Goal: Information Seeking & Learning: Find specific fact

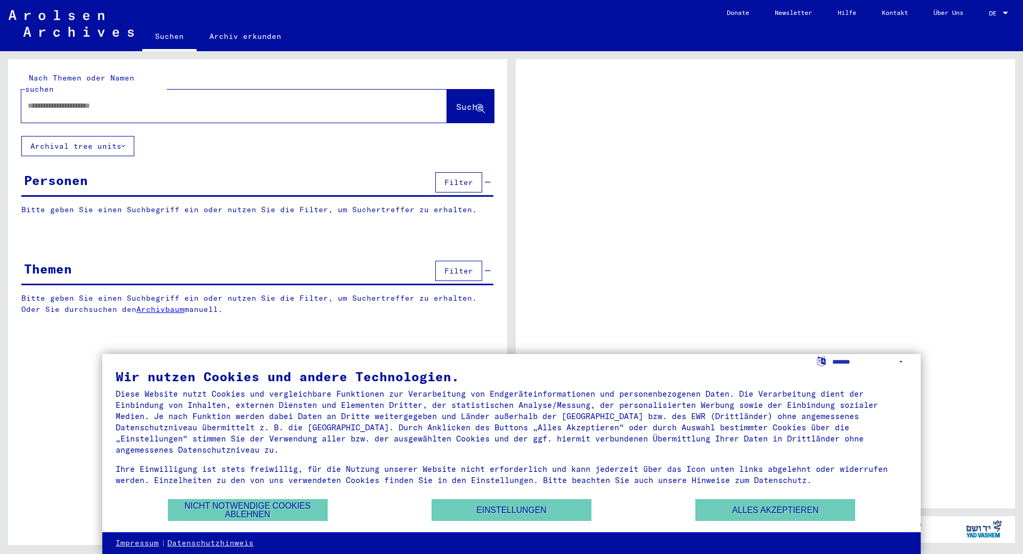
click at [86, 100] on input "text" at bounding box center [225, 105] width 394 height 11
type input "*"
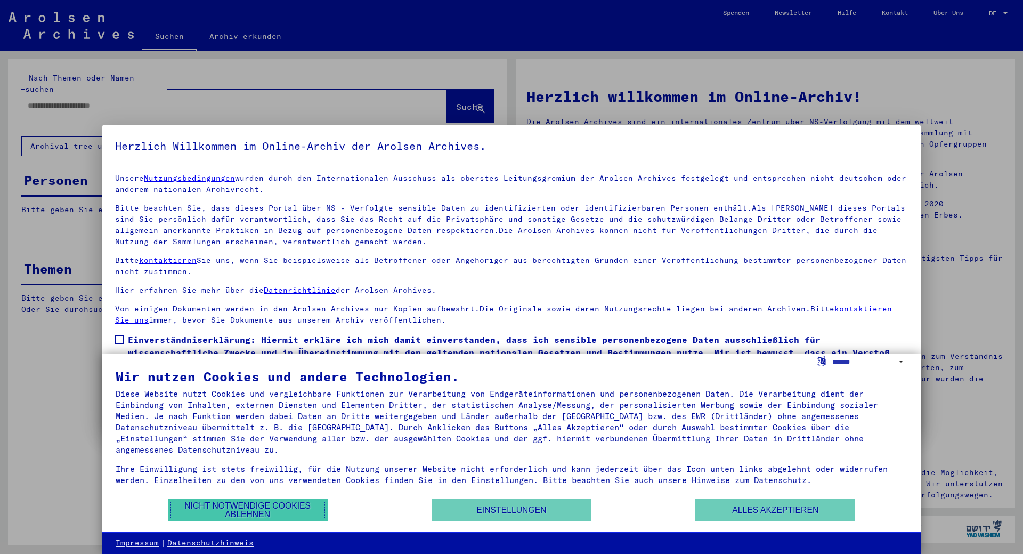
click at [197, 508] on button "Nicht notwendige Cookies ablehnen" at bounding box center [248, 510] width 160 height 22
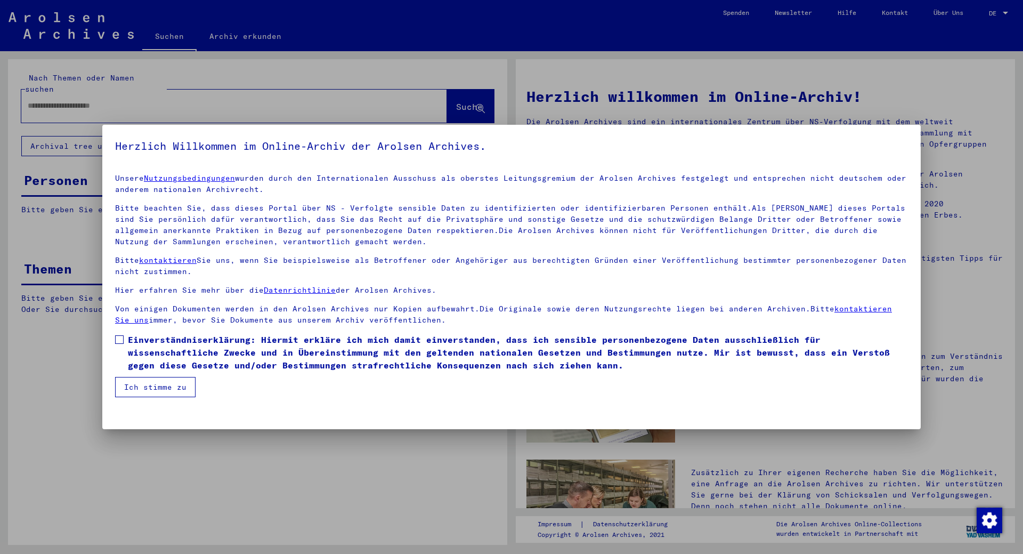
click at [119, 338] on span at bounding box center [119, 339] width 9 height 9
click at [137, 387] on button "Ich stimme zu" at bounding box center [155, 387] width 80 height 20
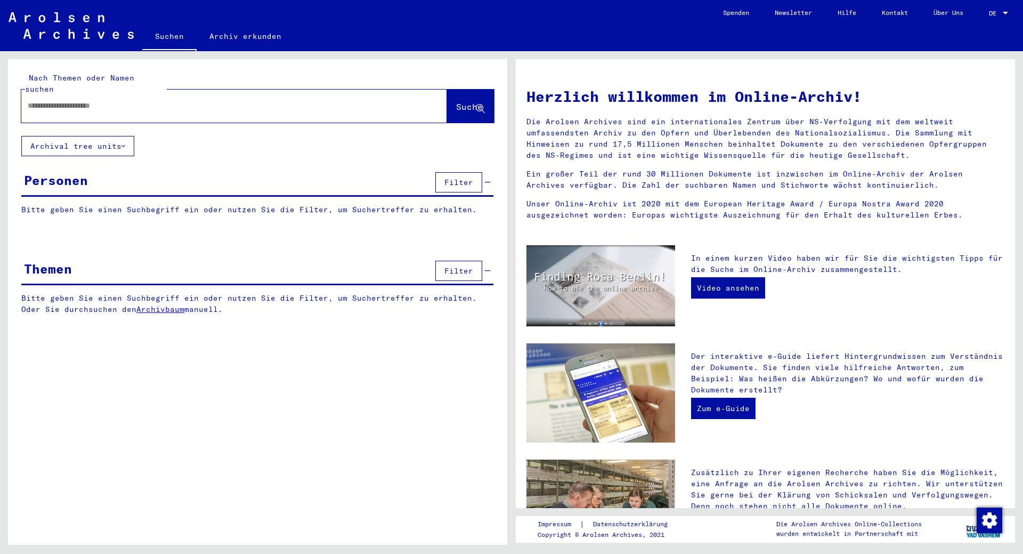
click at [49, 100] on input "text" at bounding box center [221, 105] width 387 height 11
type input "******"
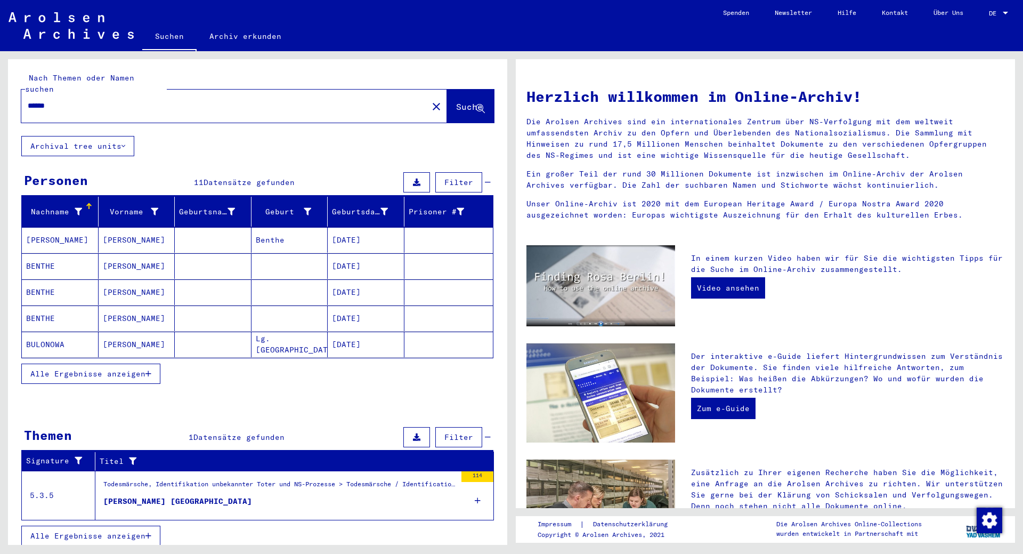
click at [150, 370] on icon "button" at bounding box center [148, 373] width 6 height 7
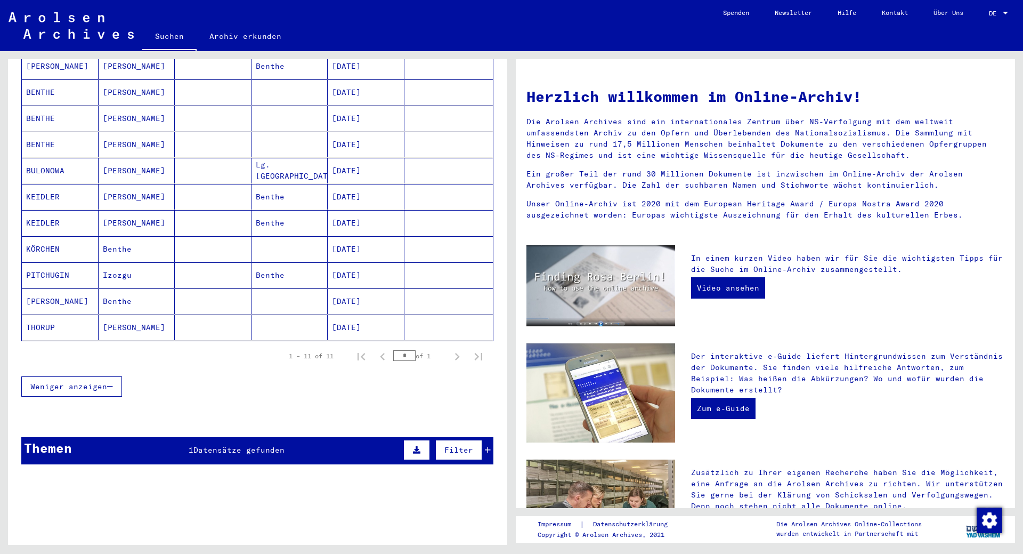
scroll to position [85, 0]
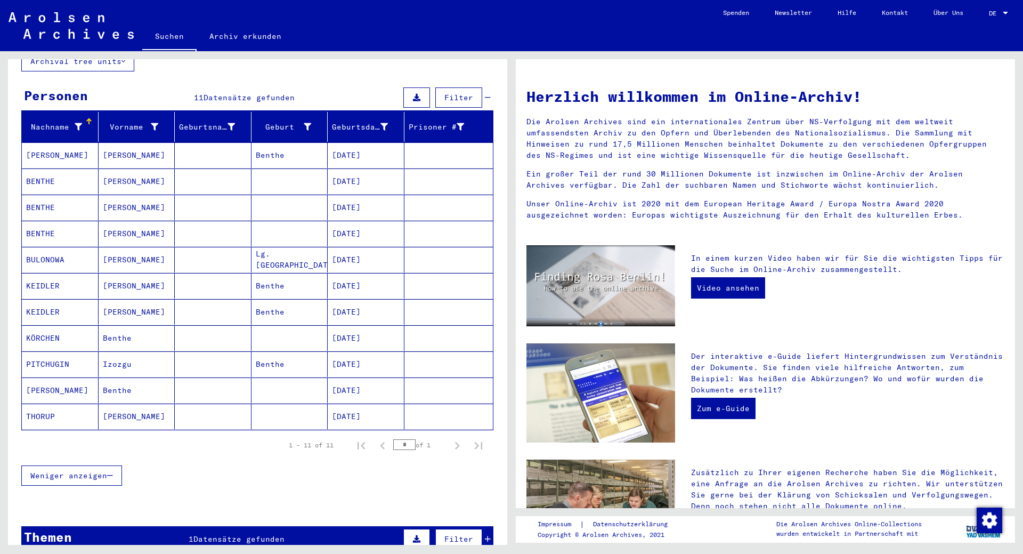
click at [274, 142] on mat-cell "Benthe" at bounding box center [290, 155] width 77 height 26
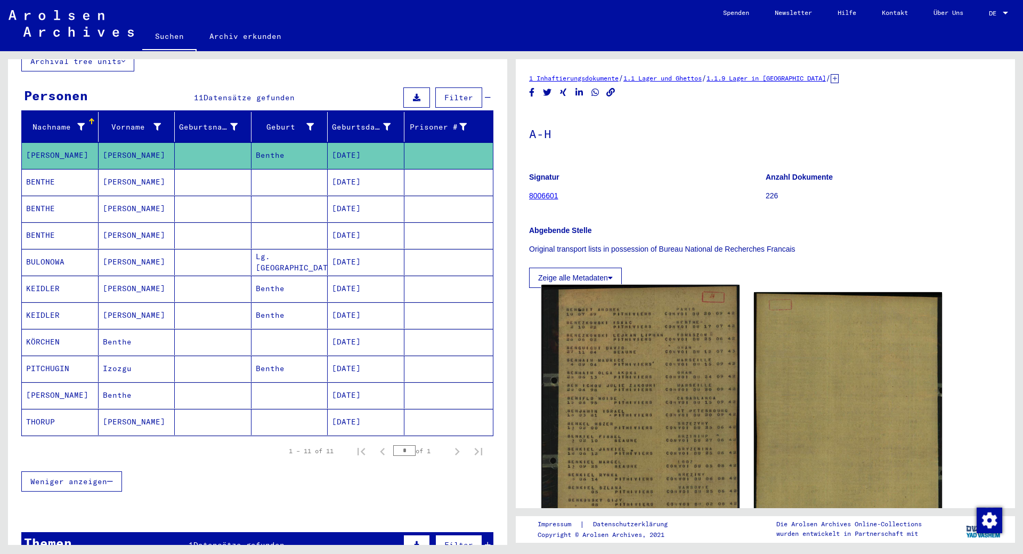
click at [614, 364] on img at bounding box center [640, 425] width 198 height 280
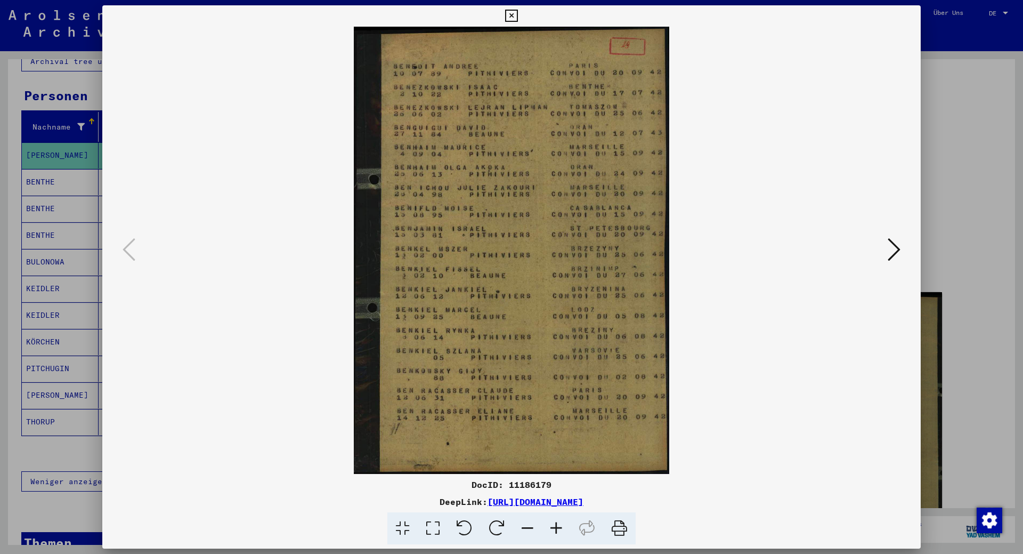
click at [897, 249] on icon at bounding box center [894, 250] width 13 height 26
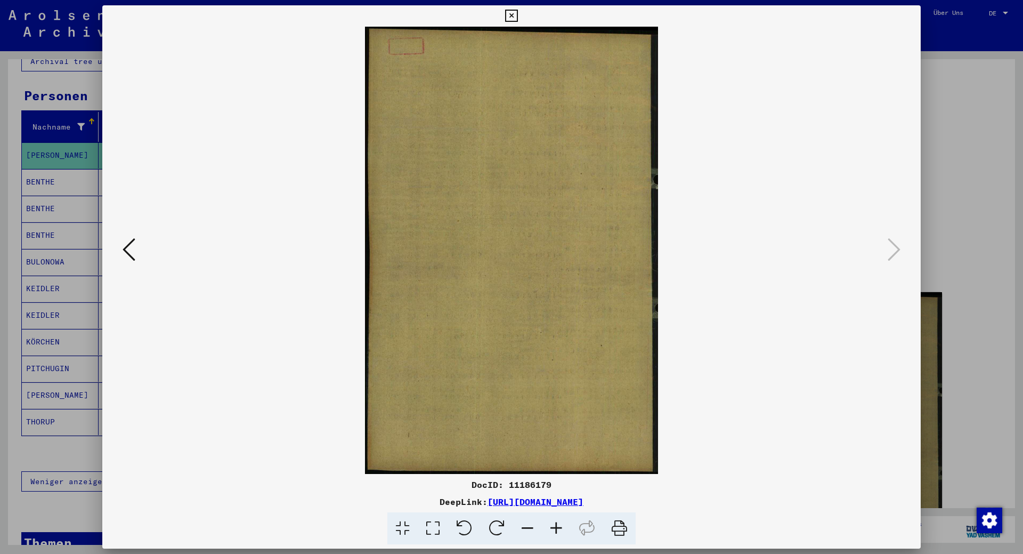
click at [509, 13] on icon at bounding box center [511, 16] width 12 height 13
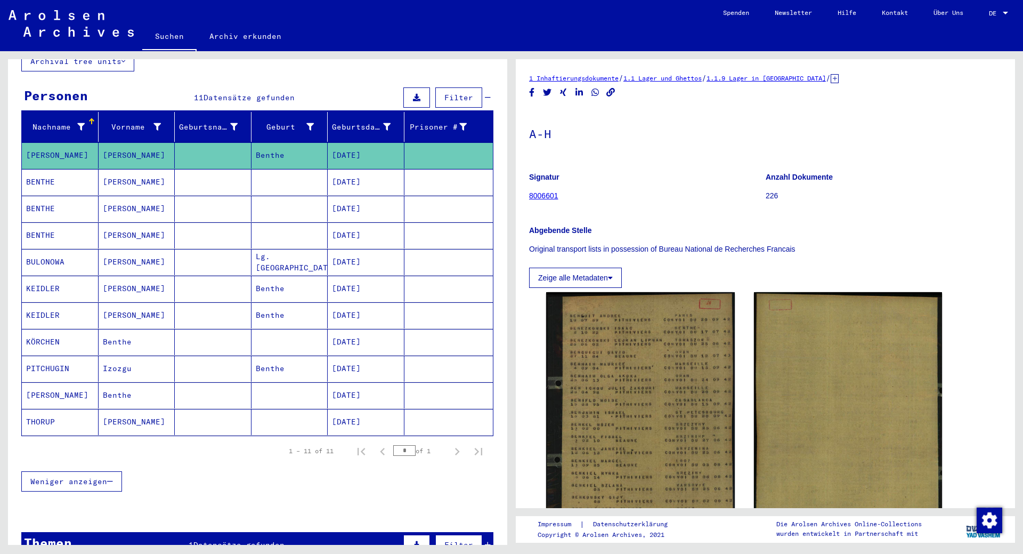
click at [266, 251] on mat-cell "Lg. [GEOGRAPHIC_DATA]" at bounding box center [290, 262] width 77 height 26
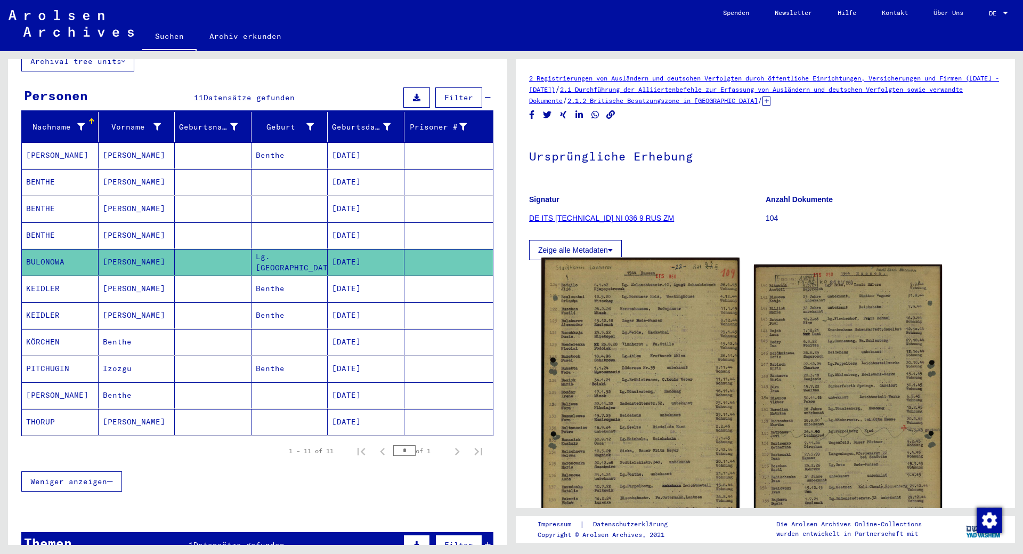
click at [643, 366] on img at bounding box center [640, 396] width 198 height 278
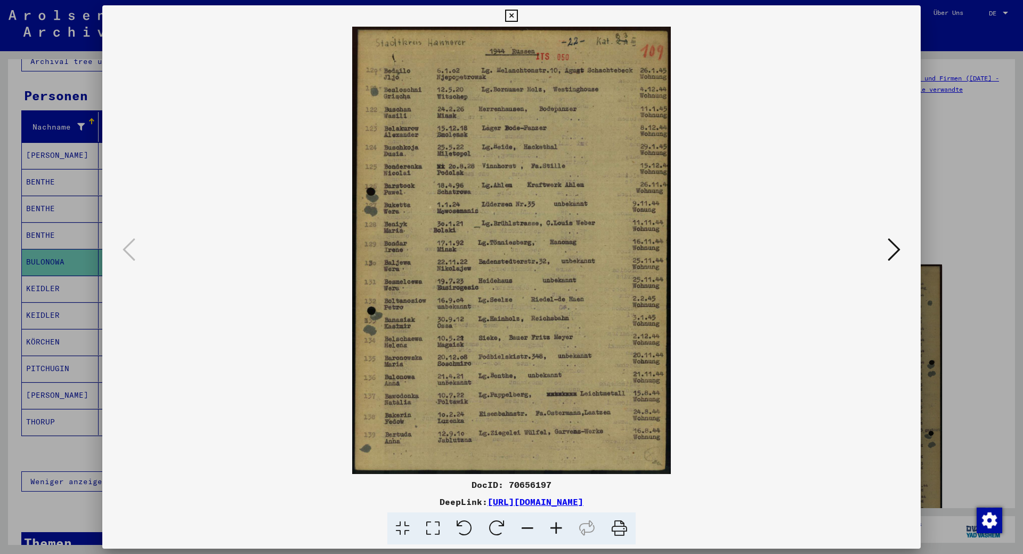
click at [896, 248] on icon at bounding box center [894, 250] width 13 height 26
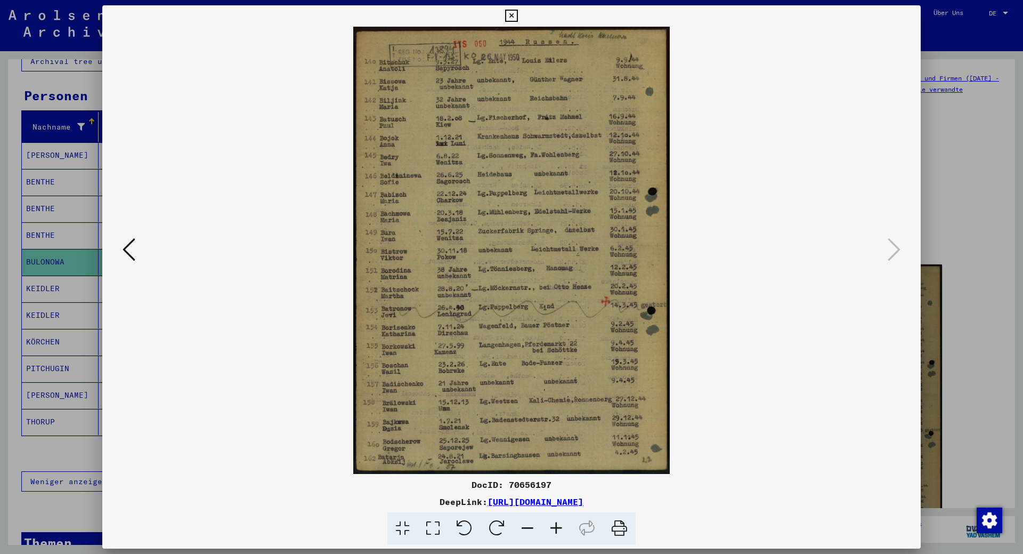
click at [512, 17] on icon at bounding box center [511, 16] width 12 height 13
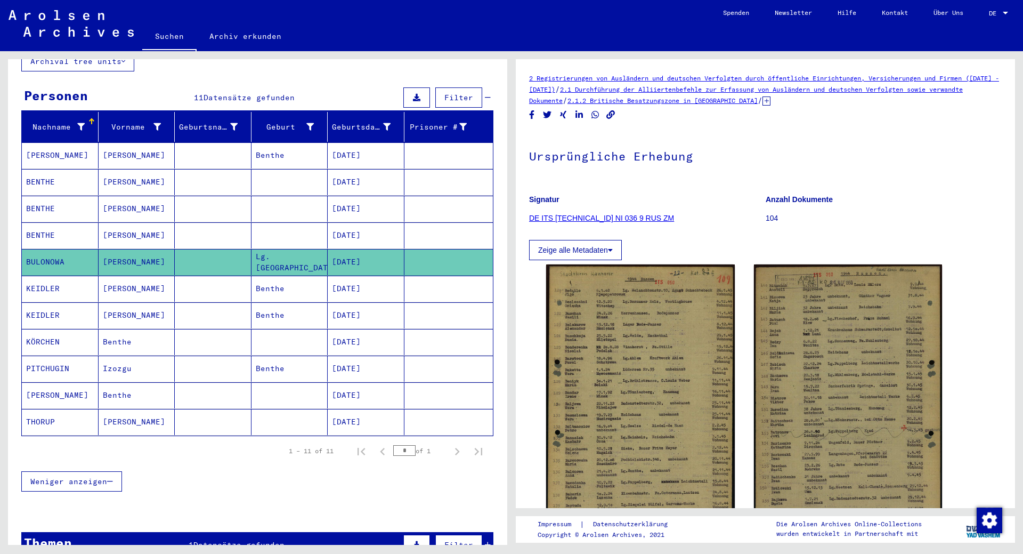
click at [268, 357] on mat-cell "Benthe" at bounding box center [290, 368] width 77 height 26
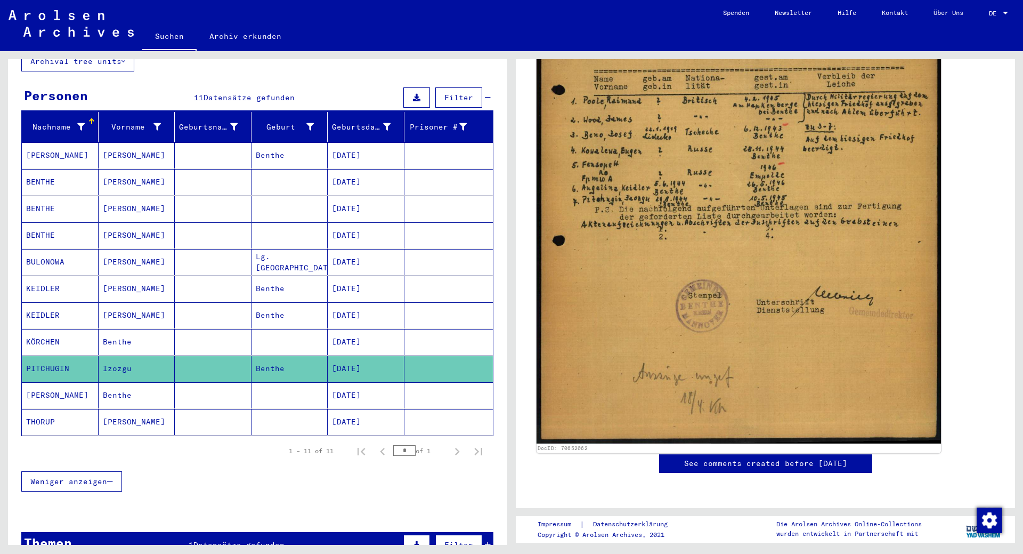
scroll to position [266, 0]
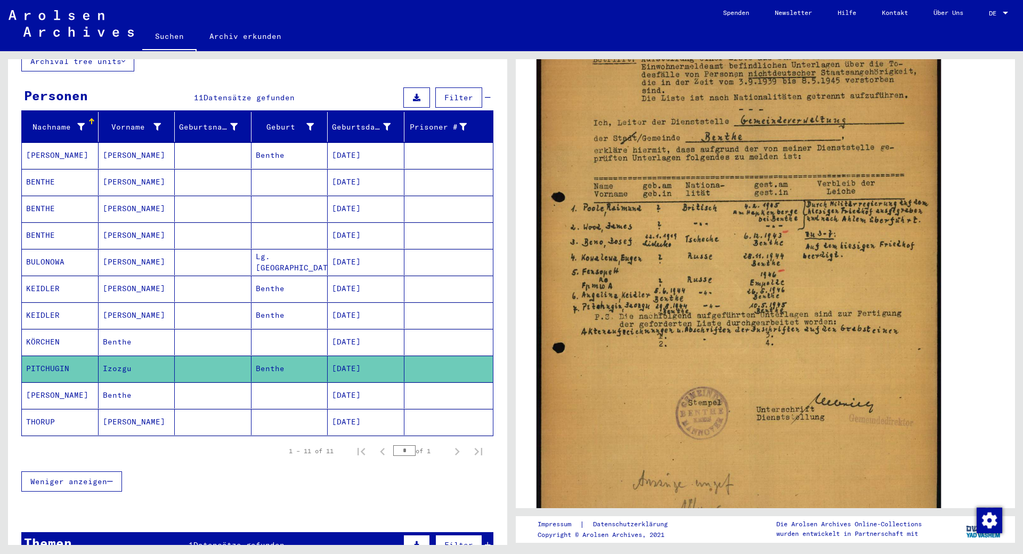
click at [741, 286] on img at bounding box center [739, 267] width 404 height 567
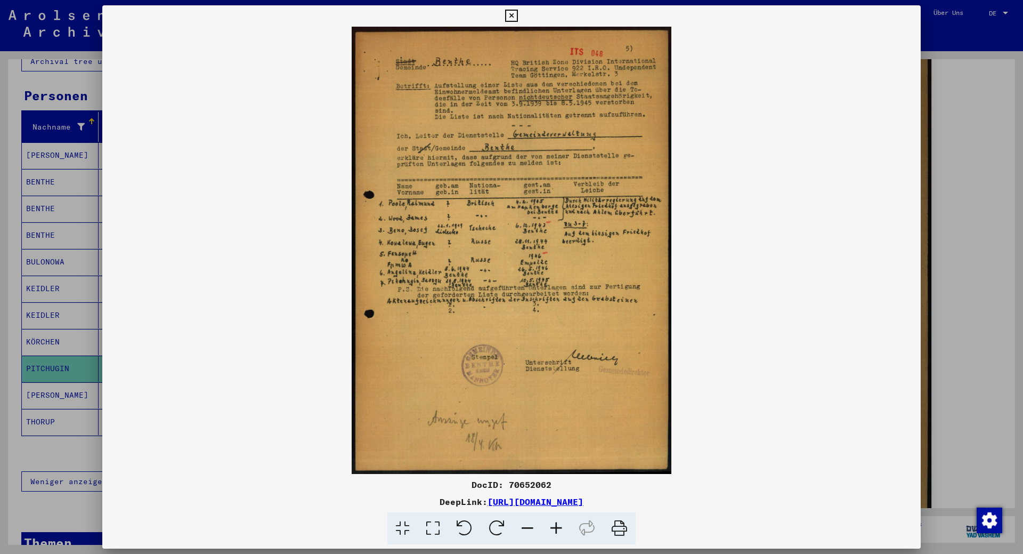
click at [512, 14] on icon at bounding box center [511, 16] width 12 height 13
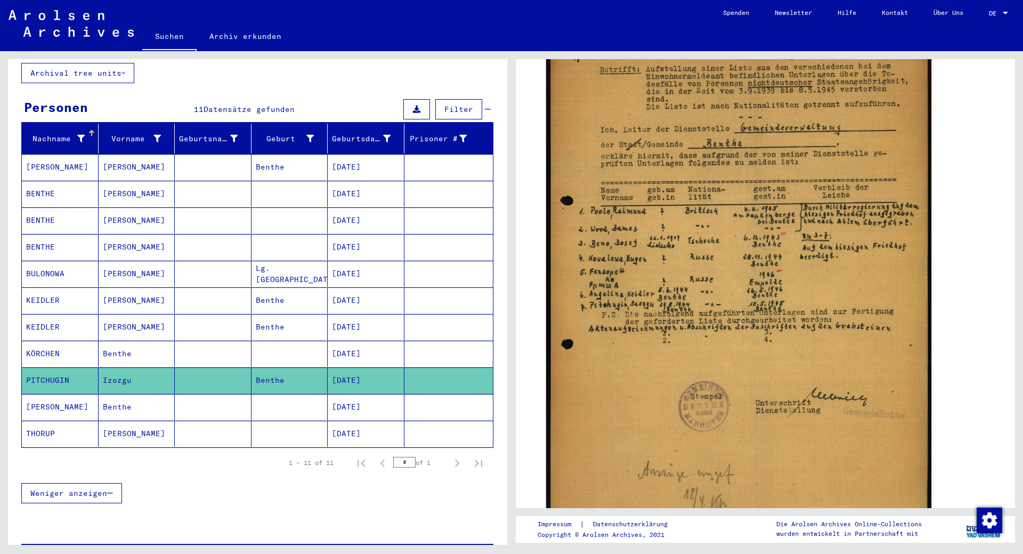
scroll to position [0, 0]
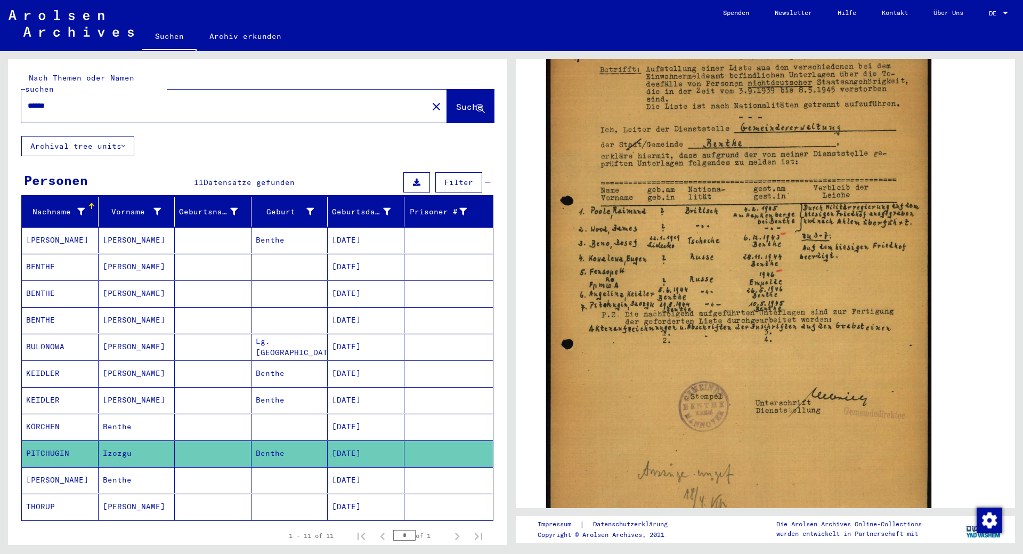
click at [456, 101] on span "Suche" at bounding box center [469, 106] width 27 height 11
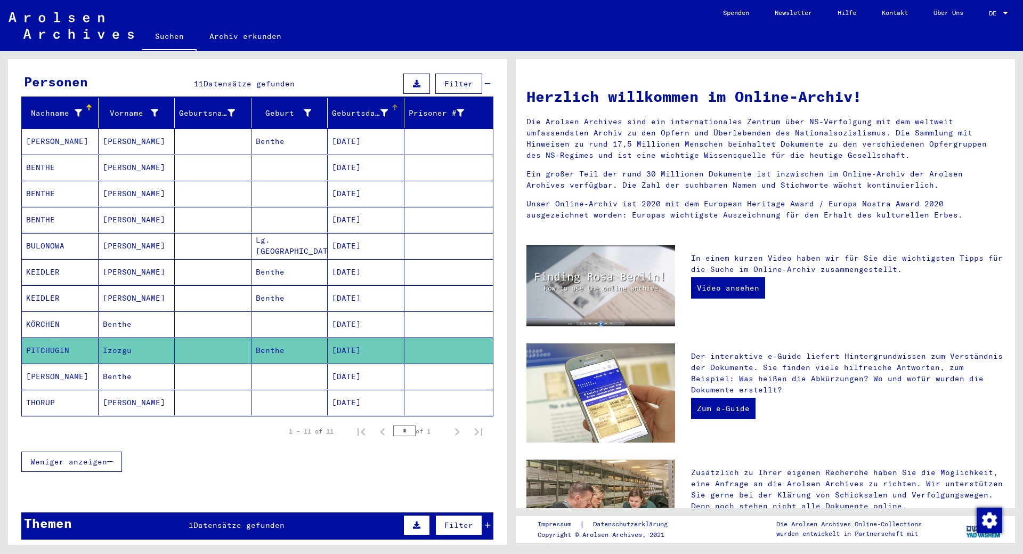
scroll to position [174, 0]
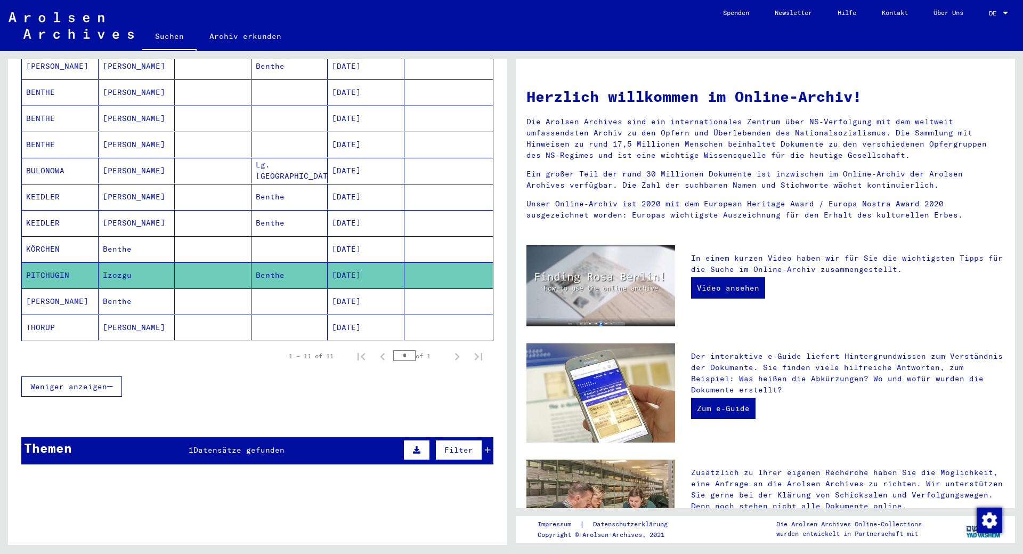
click at [224, 445] on span "Datensätze gefunden" at bounding box center [238, 450] width 91 height 10
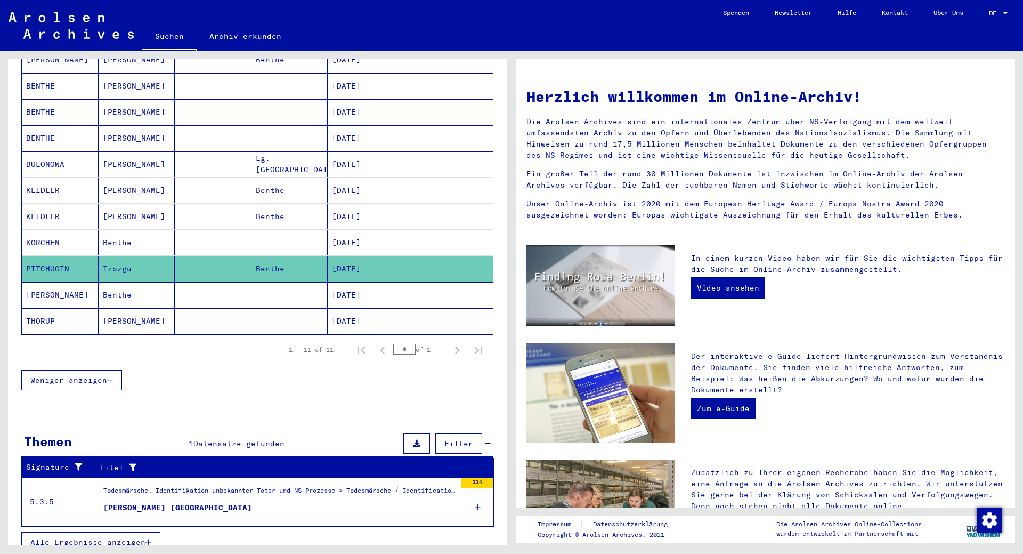
scroll to position [182, 0]
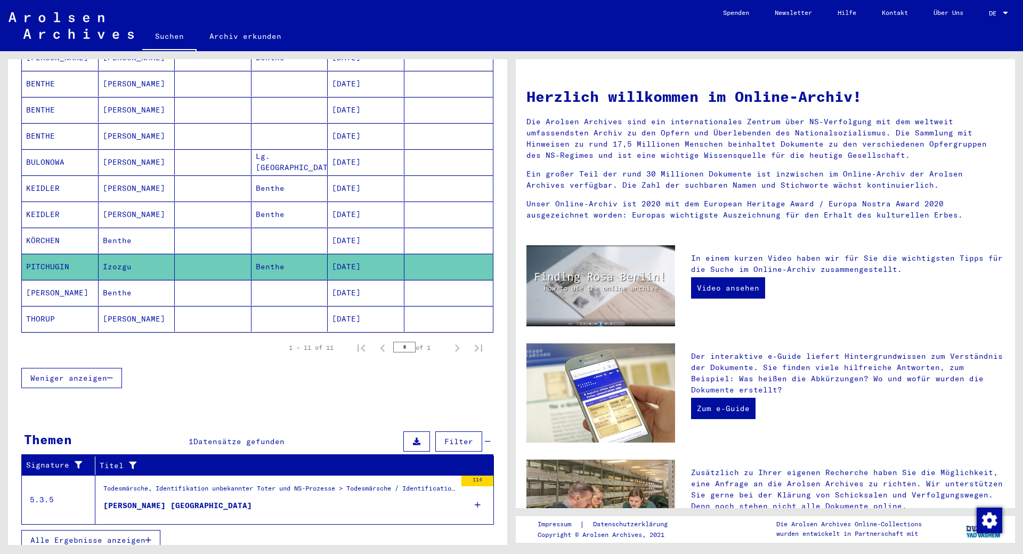
click at [149, 536] on icon "button" at bounding box center [148, 539] width 6 height 7
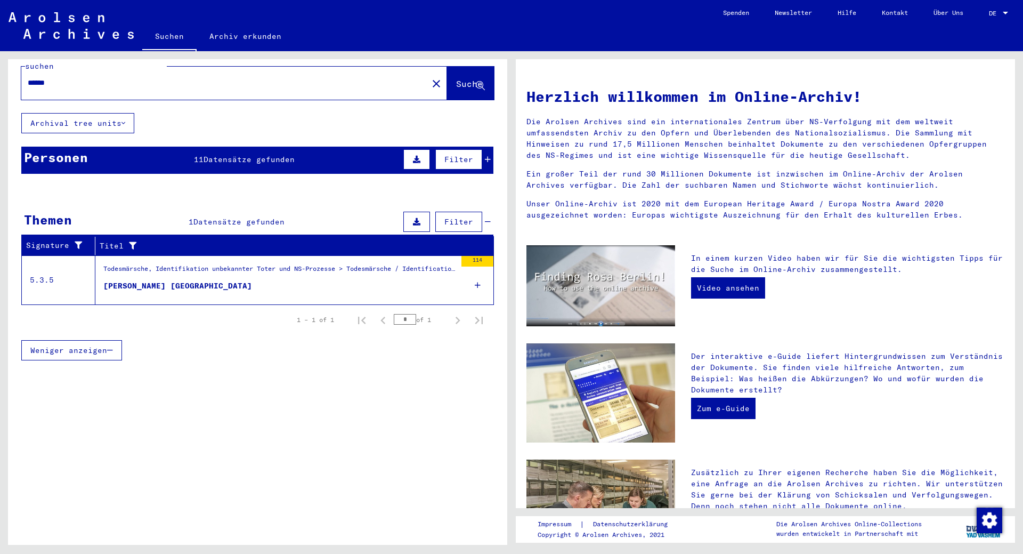
scroll to position [12, 0]
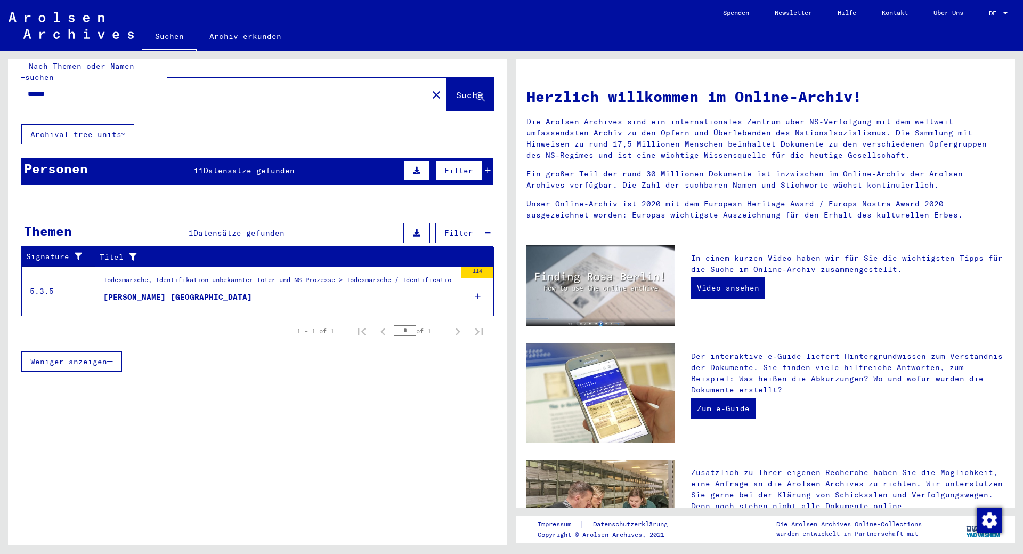
click at [312, 275] on div "Todesmärsche, Identifikation unbekannter Toter und NS-Prozesse > Todesmärsche /…" at bounding box center [279, 282] width 353 height 15
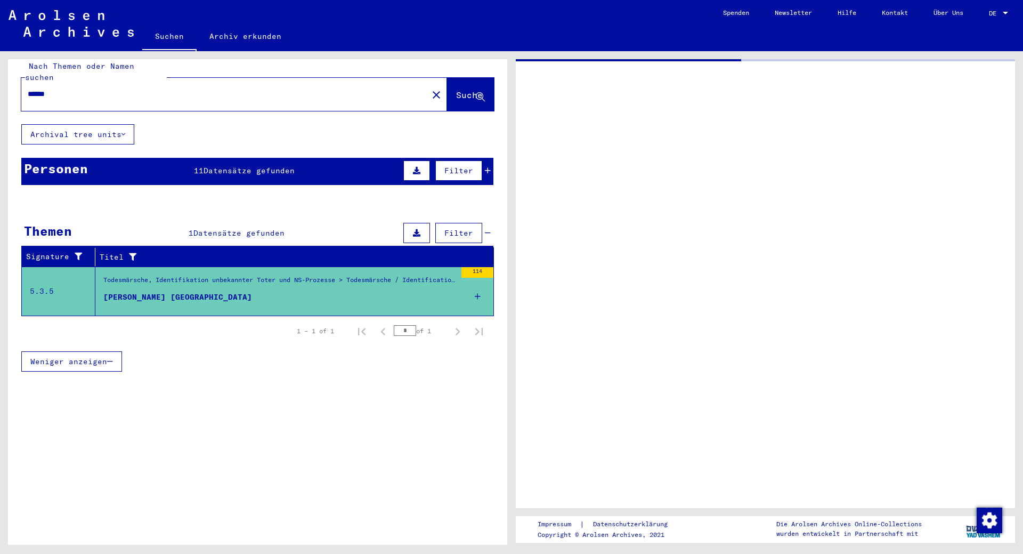
scroll to position [18, 0]
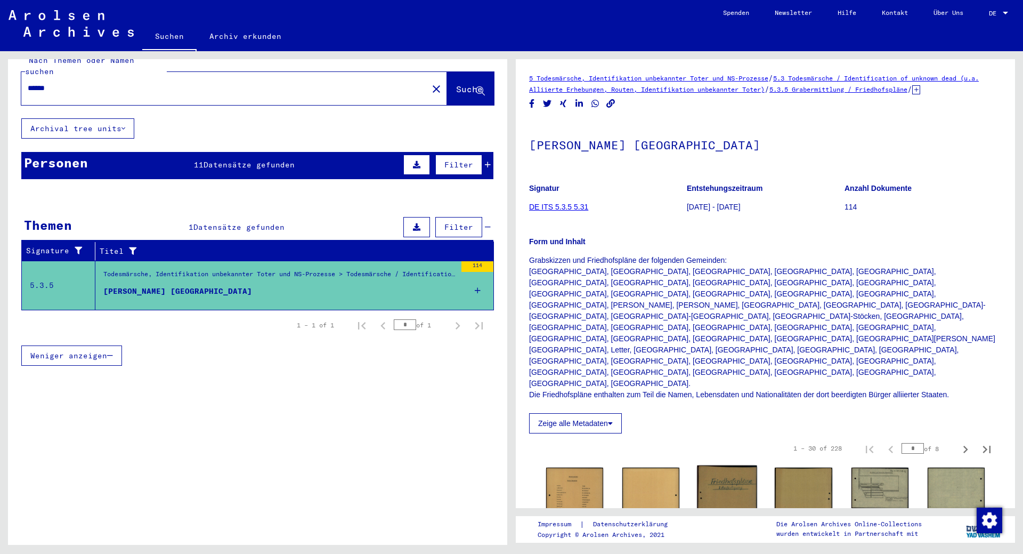
click at [743, 465] on img at bounding box center [728, 503] width 60 height 76
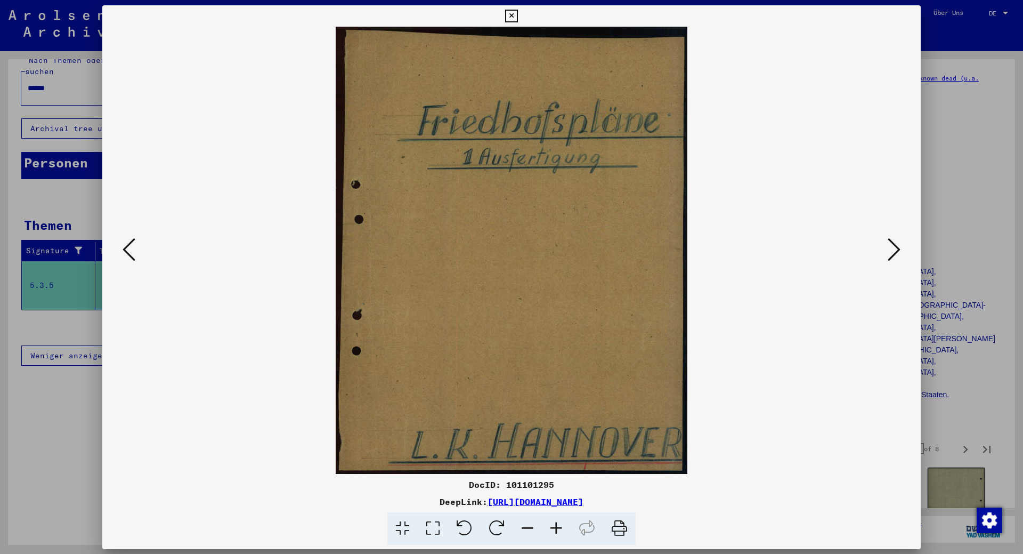
click at [743, 438] on img at bounding box center [512, 250] width 746 height 447
click at [890, 248] on icon at bounding box center [894, 250] width 13 height 26
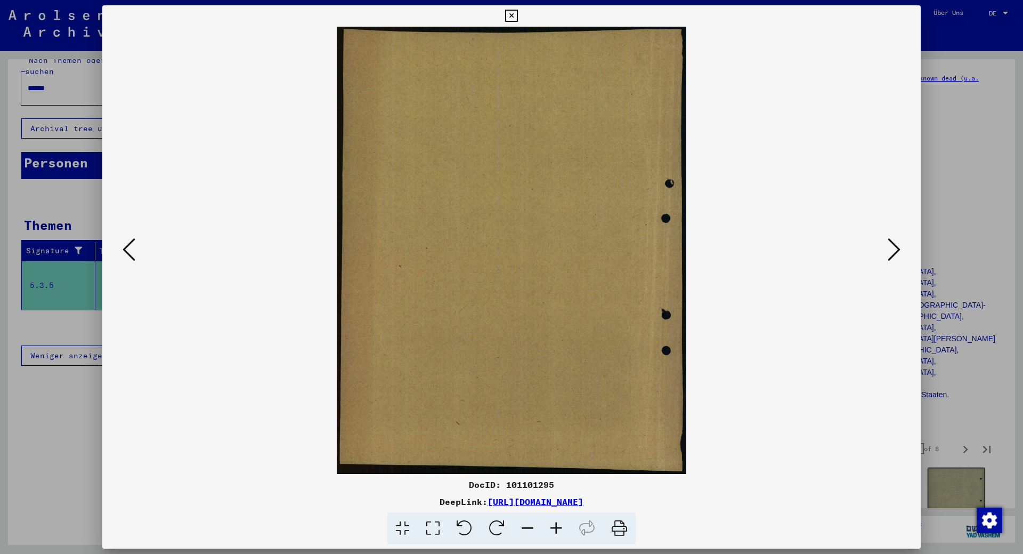
click at [891, 248] on icon at bounding box center [894, 250] width 13 height 26
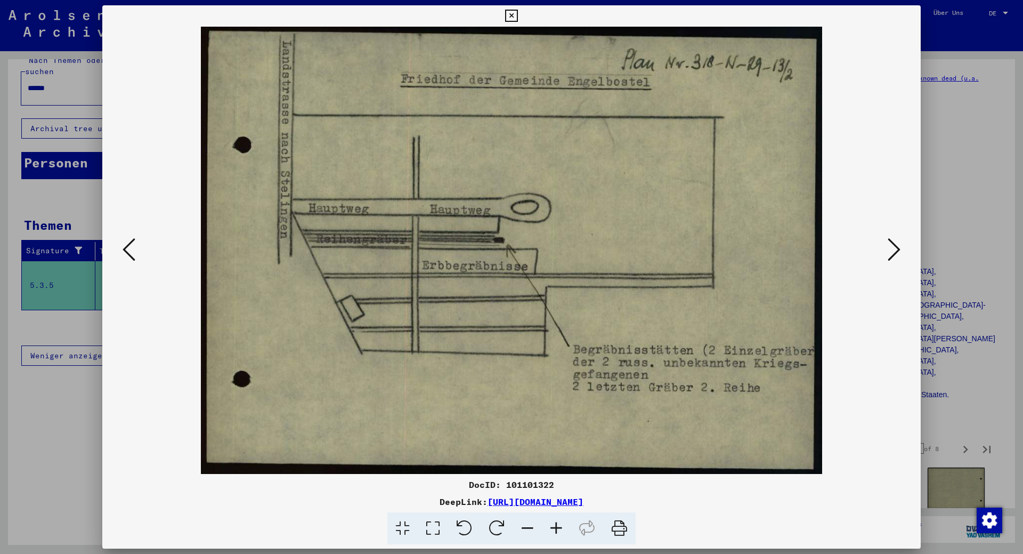
click at [895, 248] on icon at bounding box center [894, 250] width 13 height 26
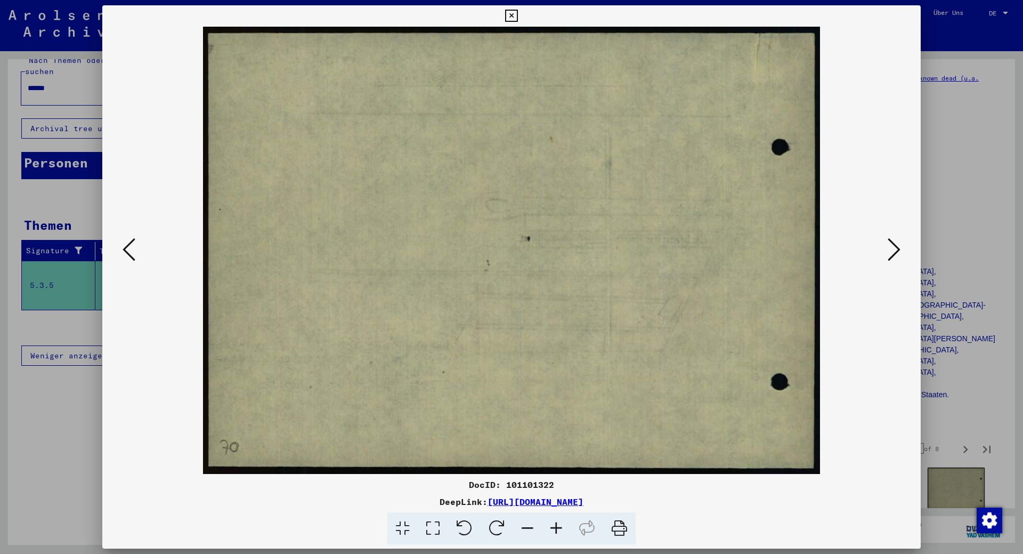
click at [895, 248] on icon at bounding box center [894, 250] width 13 height 26
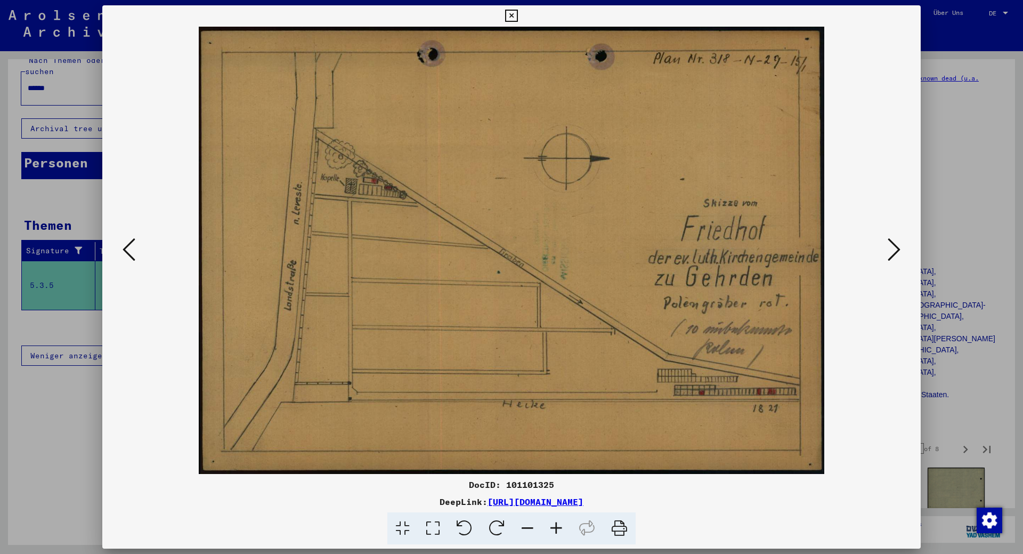
click at [895, 248] on icon at bounding box center [894, 250] width 13 height 26
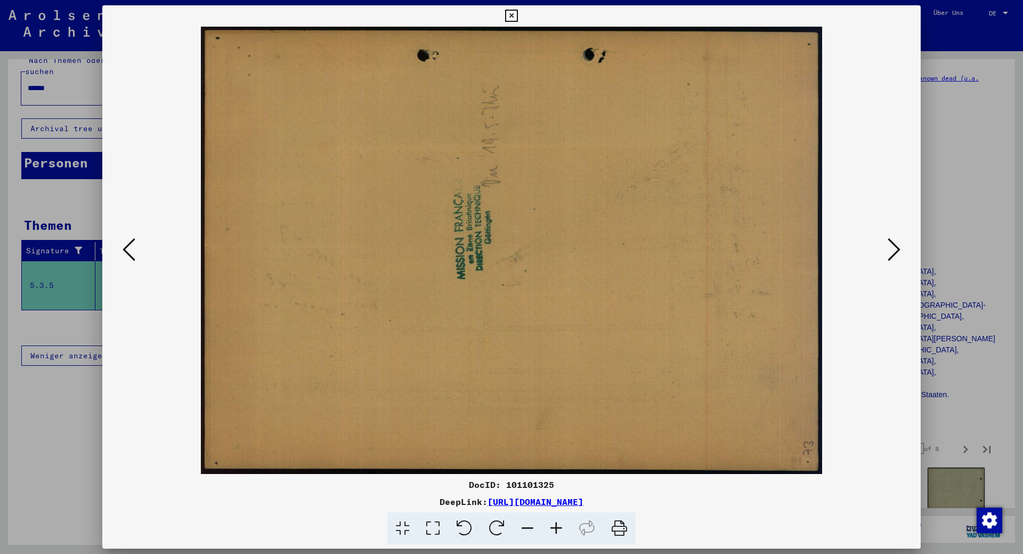
click at [895, 248] on icon at bounding box center [894, 250] width 13 height 26
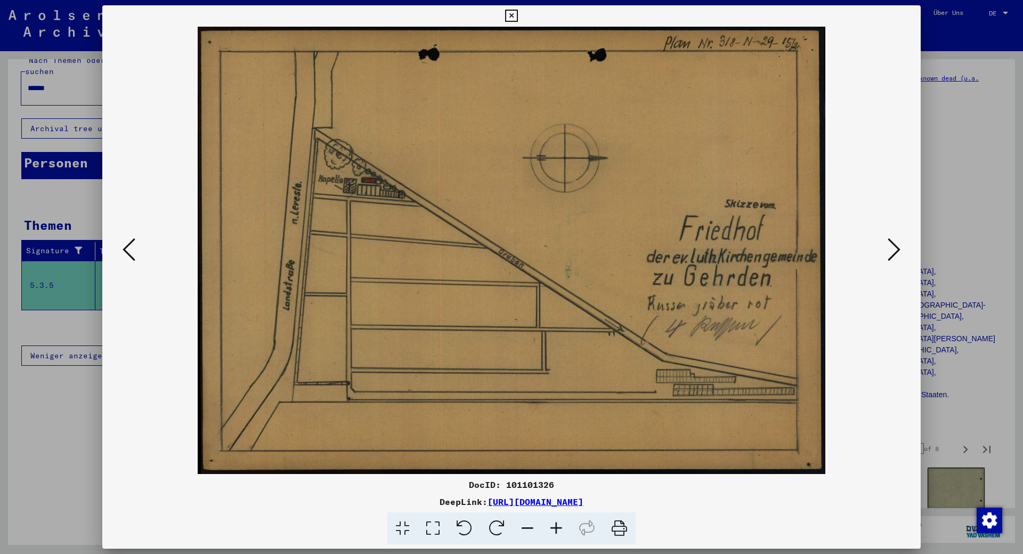
click at [895, 248] on icon at bounding box center [894, 250] width 13 height 26
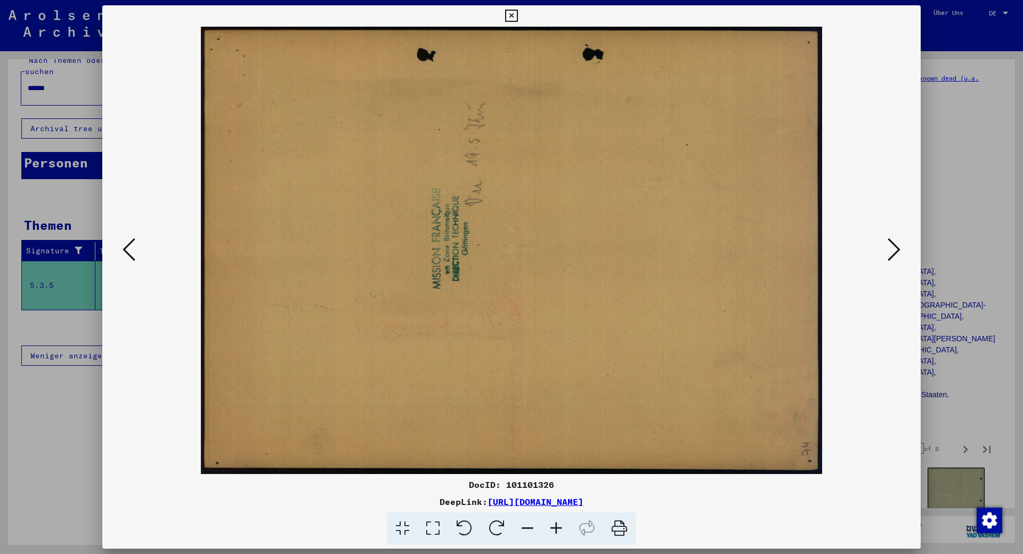
click at [895, 248] on icon at bounding box center [894, 250] width 13 height 26
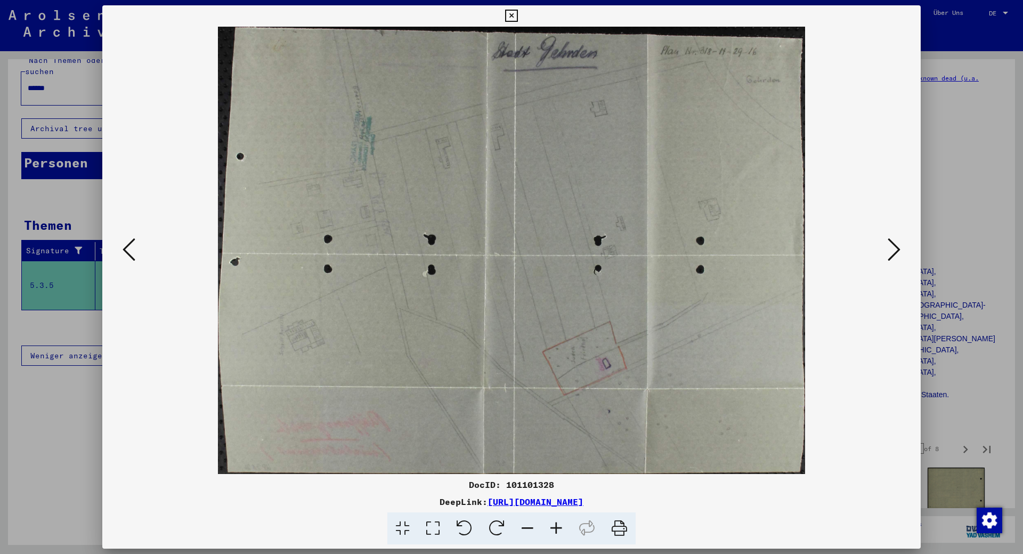
click at [895, 248] on icon at bounding box center [894, 250] width 13 height 26
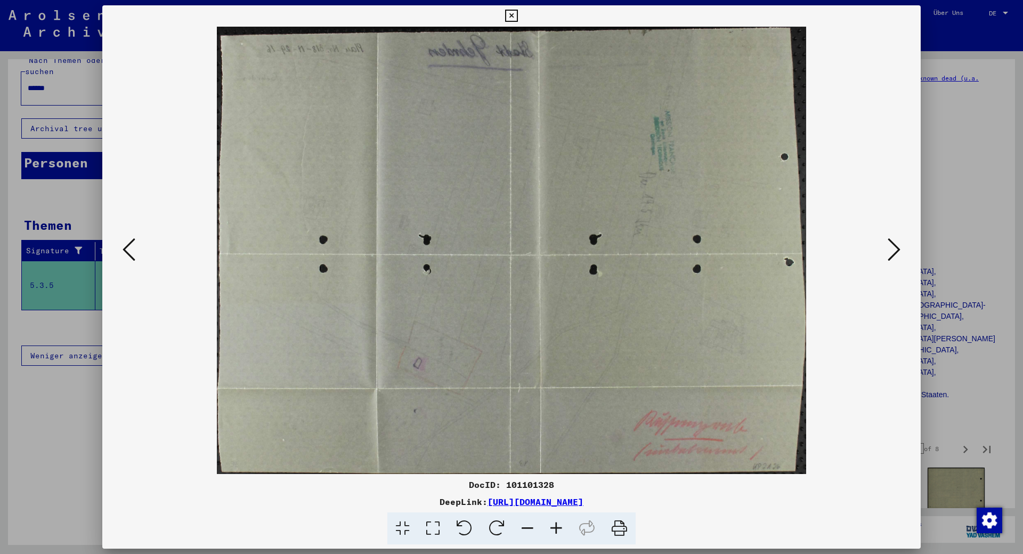
click at [895, 248] on icon at bounding box center [894, 250] width 13 height 26
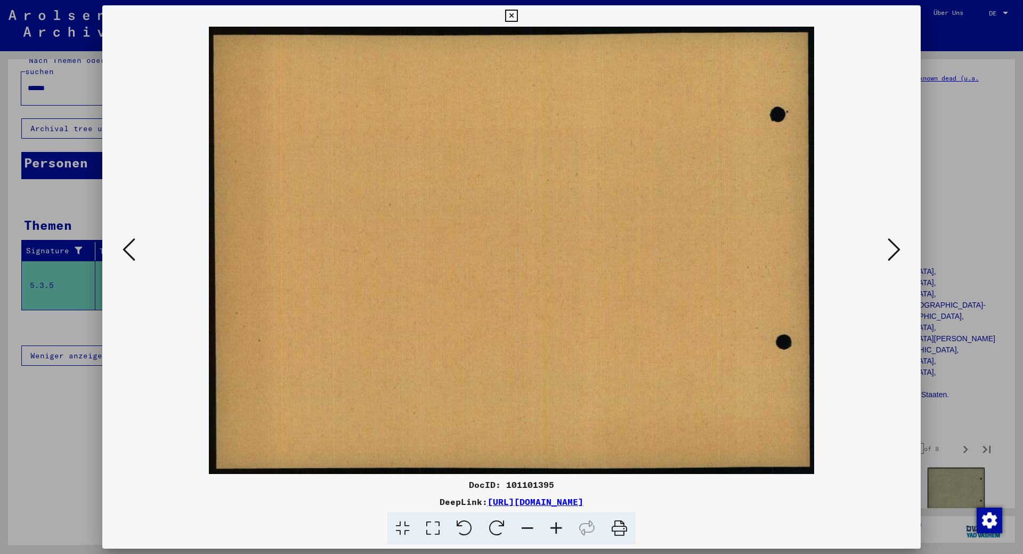
click at [895, 248] on icon at bounding box center [894, 250] width 13 height 26
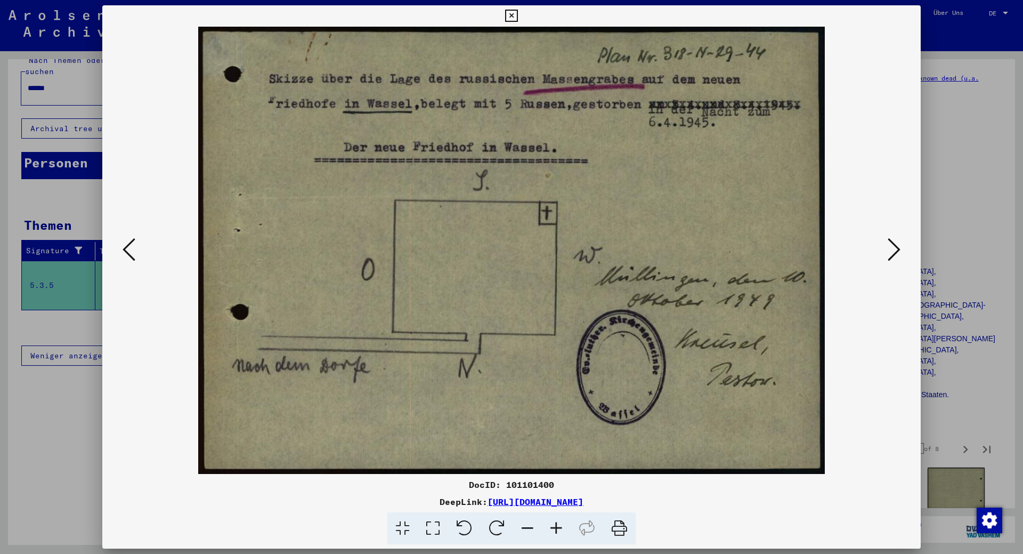
click at [895, 248] on icon at bounding box center [894, 250] width 13 height 26
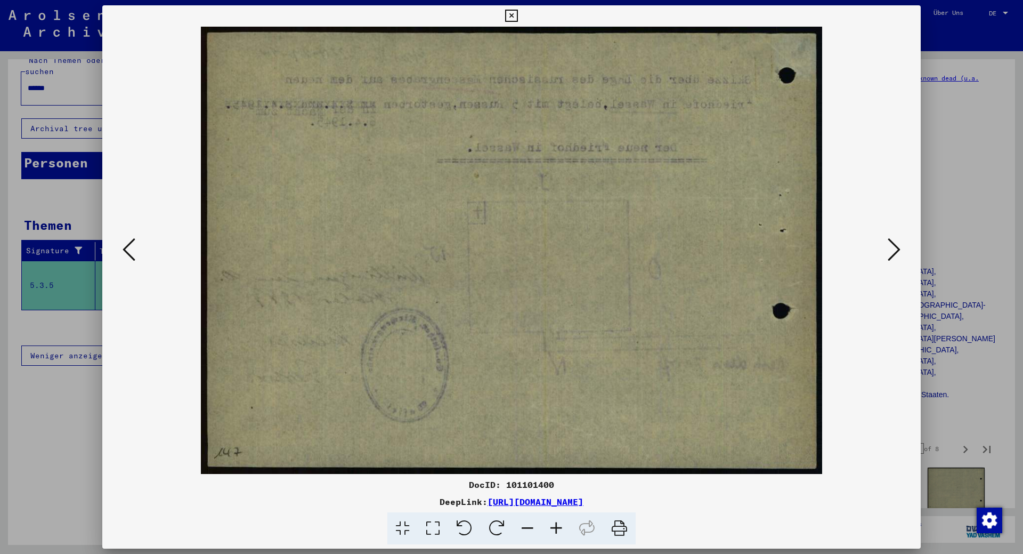
click at [895, 248] on icon at bounding box center [894, 250] width 13 height 26
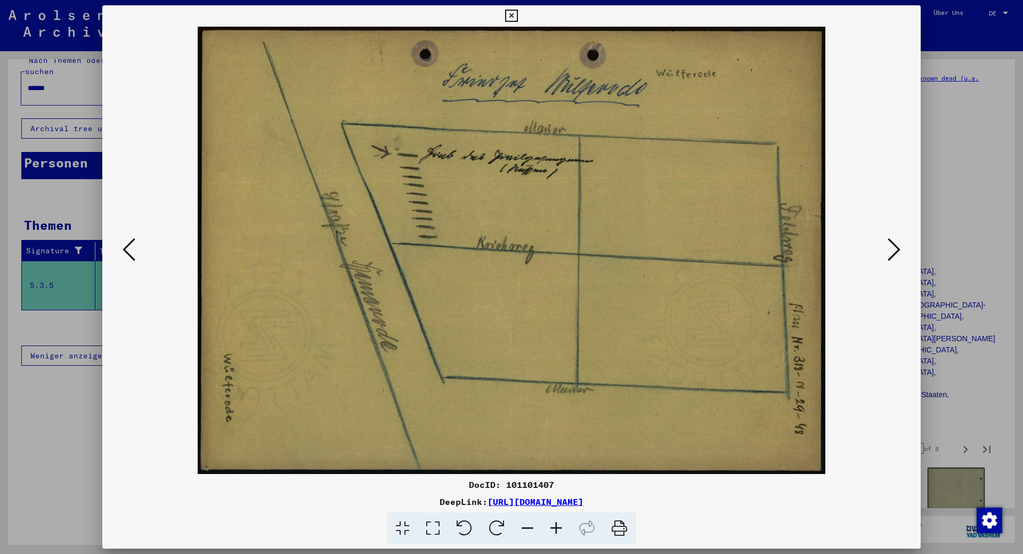
click at [895, 248] on icon at bounding box center [894, 250] width 13 height 26
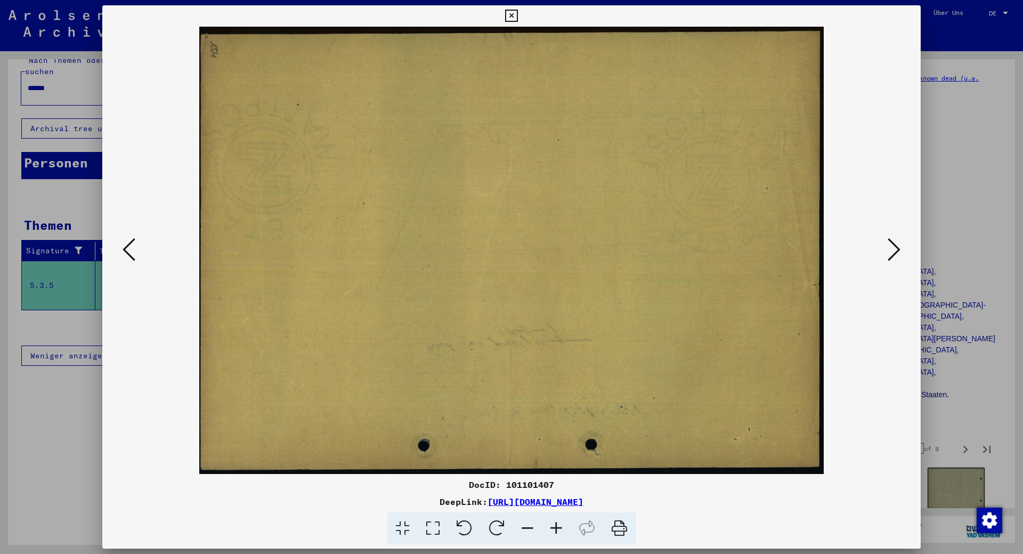
click at [895, 248] on icon at bounding box center [894, 250] width 13 height 26
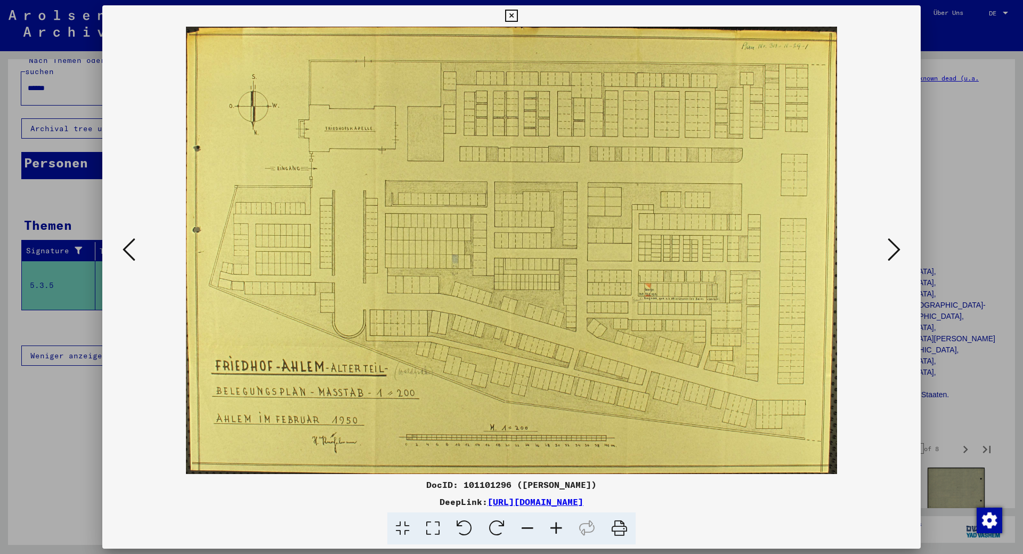
click at [895, 248] on icon at bounding box center [894, 250] width 13 height 26
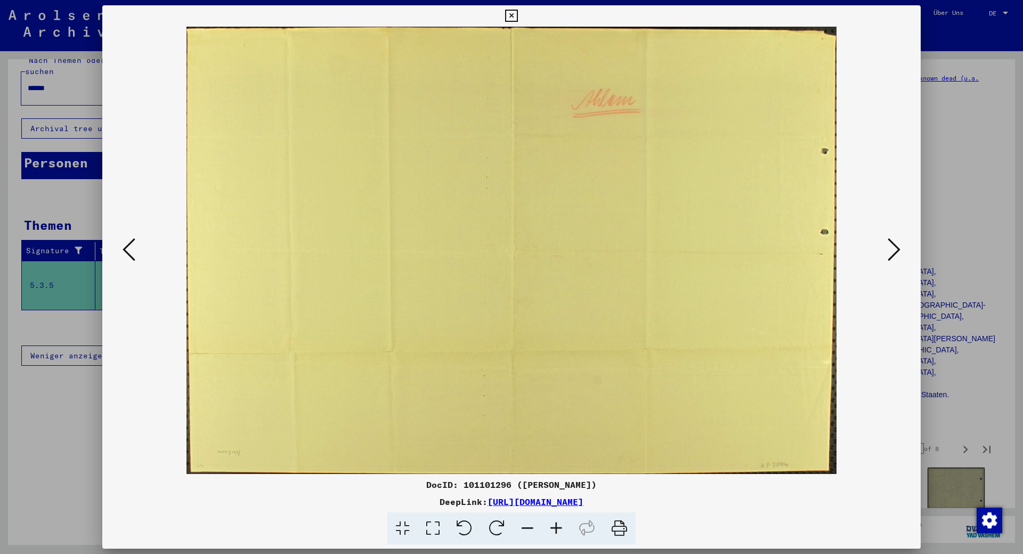
click at [895, 248] on icon at bounding box center [894, 250] width 13 height 26
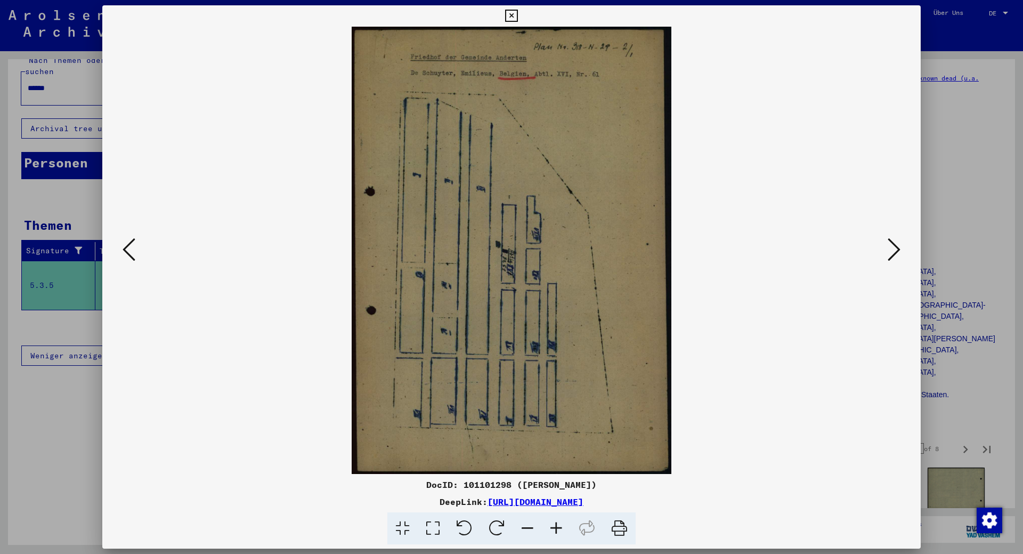
click at [895, 248] on icon at bounding box center [894, 250] width 13 height 26
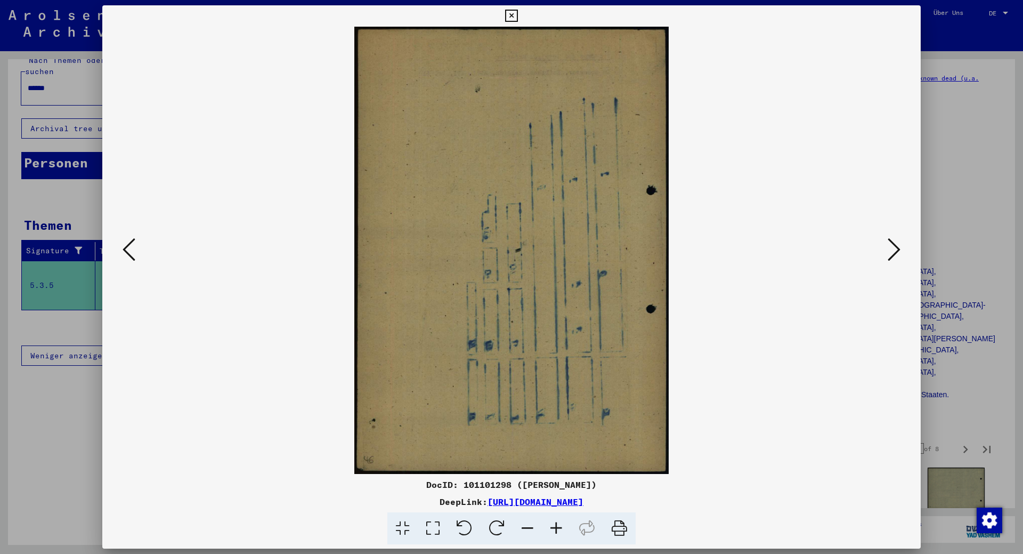
click at [895, 248] on icon at bounding box center [894, 250] width 13 height 26
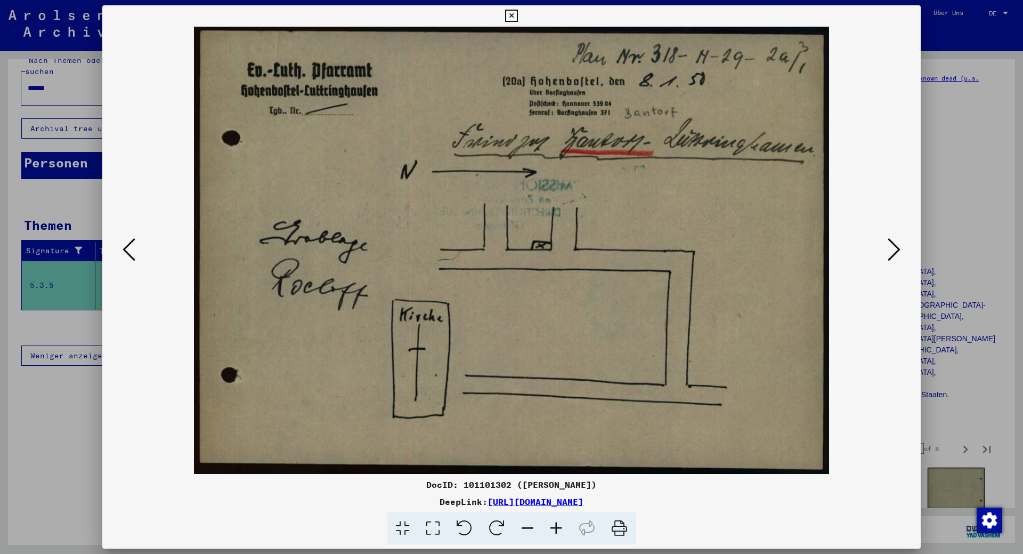
click at [895, 248] on icon at bounding box center [894, 250] width 13 height 26
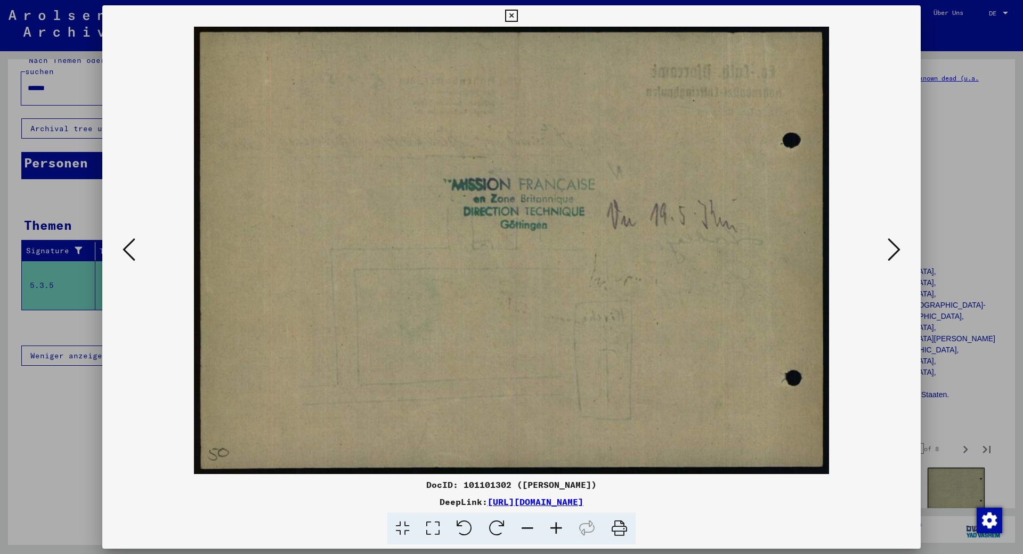
click at [895, 248] on icon at bounding box center [894, 250] width 13 height 26
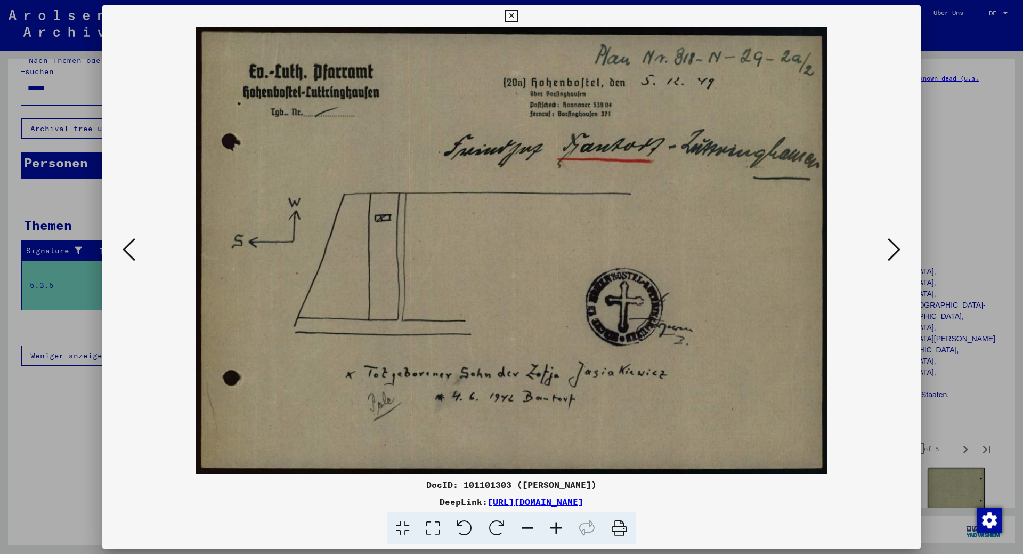
click at [895, 248] on icon at bounding box center [894, 250] width 13 height 26
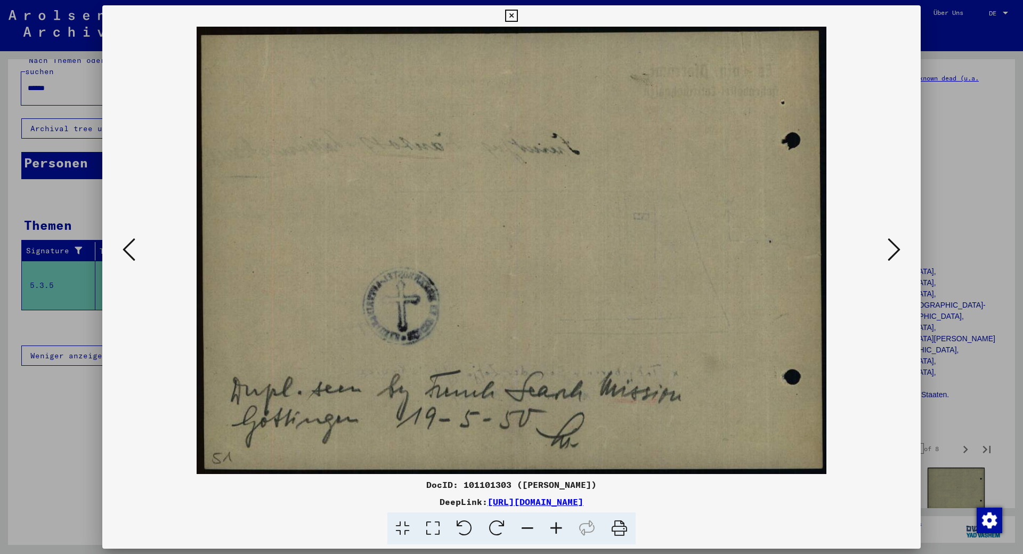
click at [895, 248] on icon at bounding box center [894, 250] width 13 height 26
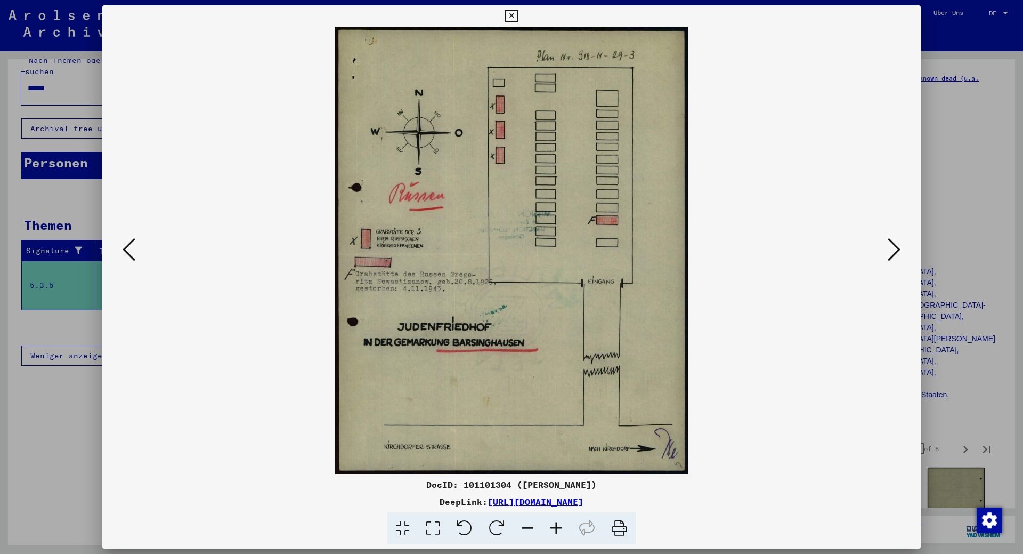
click at [895, 248] on icon at bounding box center [894, 250] width 13 height 26
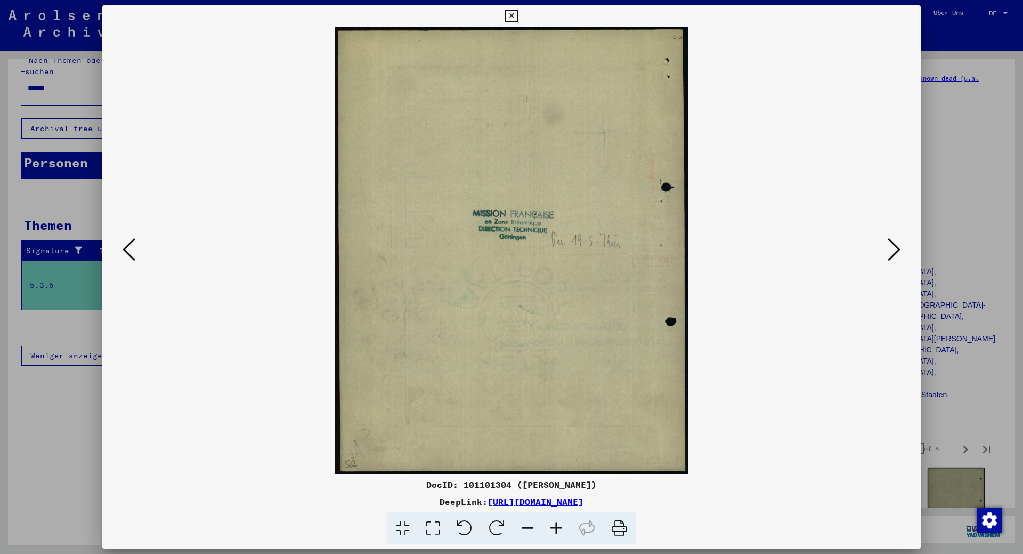
click at [895, 248] on icon at bounding box center [894, 250] width 13 height 26
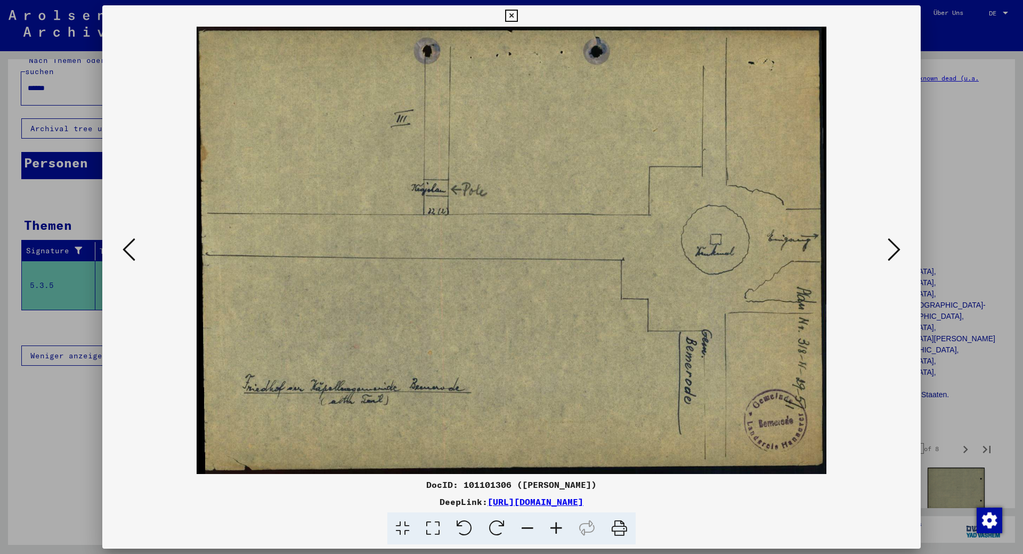
click at [895, 248] on icon at bounding box center [894, 250] width 13 height 26
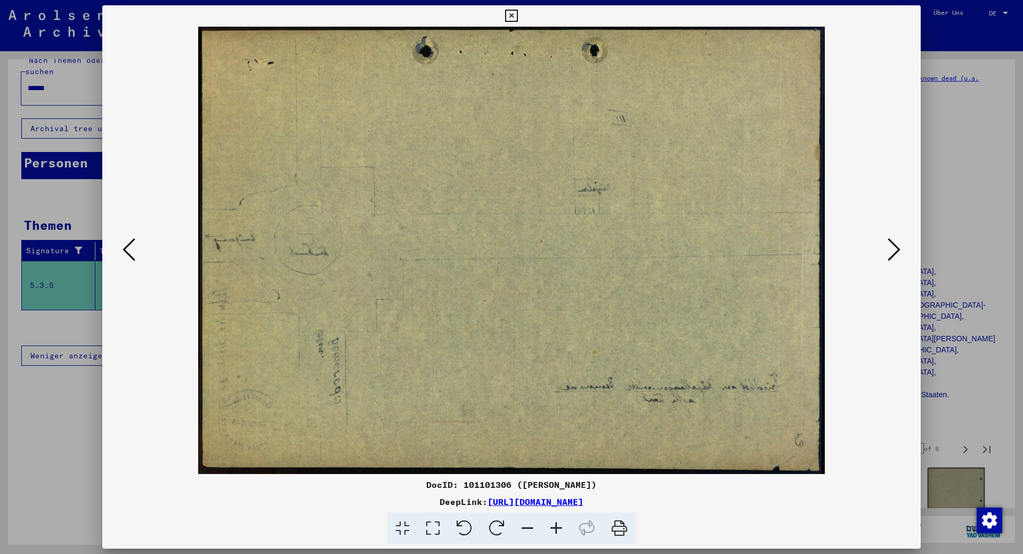
click at [895, 248] on icon at bounding box center [894, 250] width 13 height 26
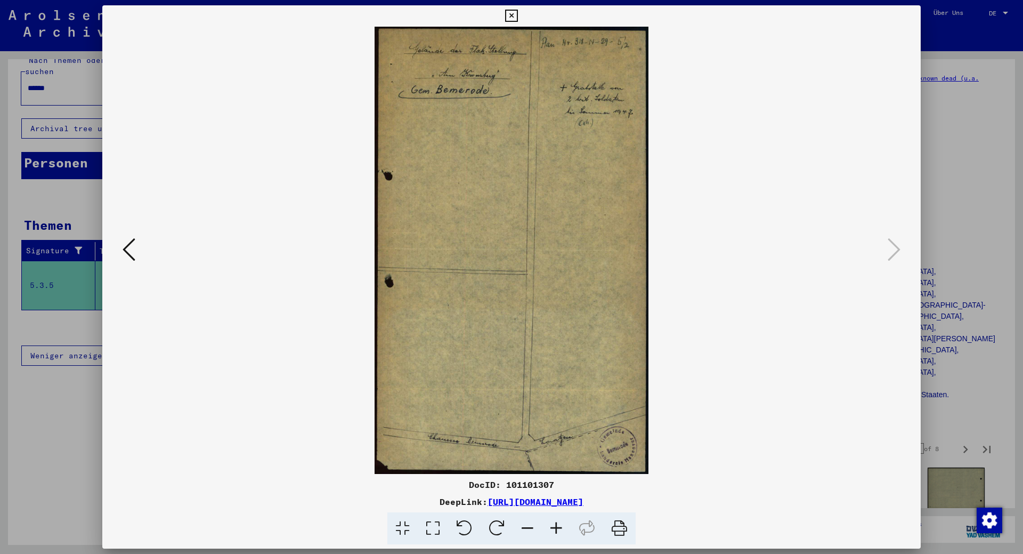
click at [510, 15] on icon at bounding box center [511, 16] width 12 height 13
